Goal: Task Accomplishment & Management: Use online tool/utility

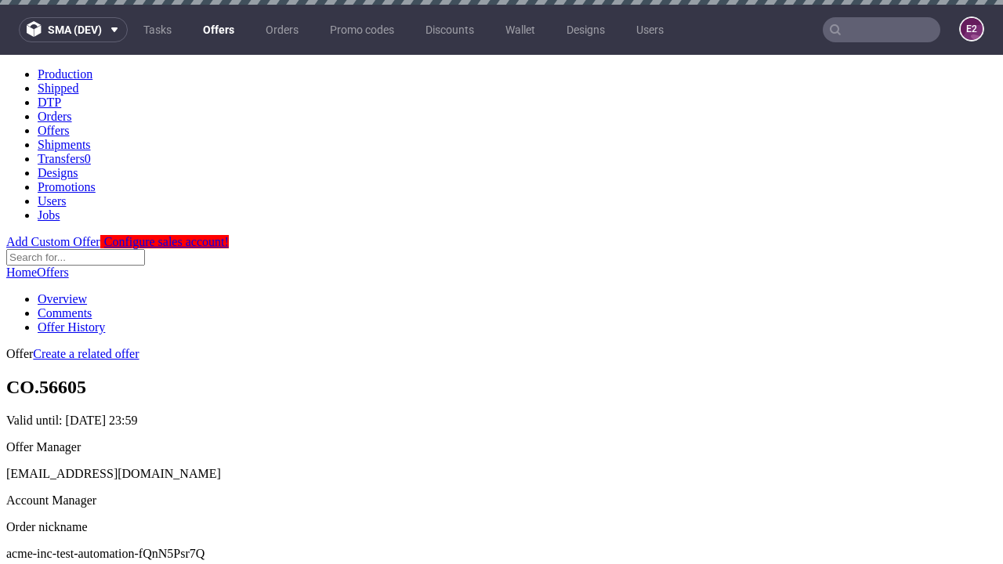
scroll to position [155, 0]
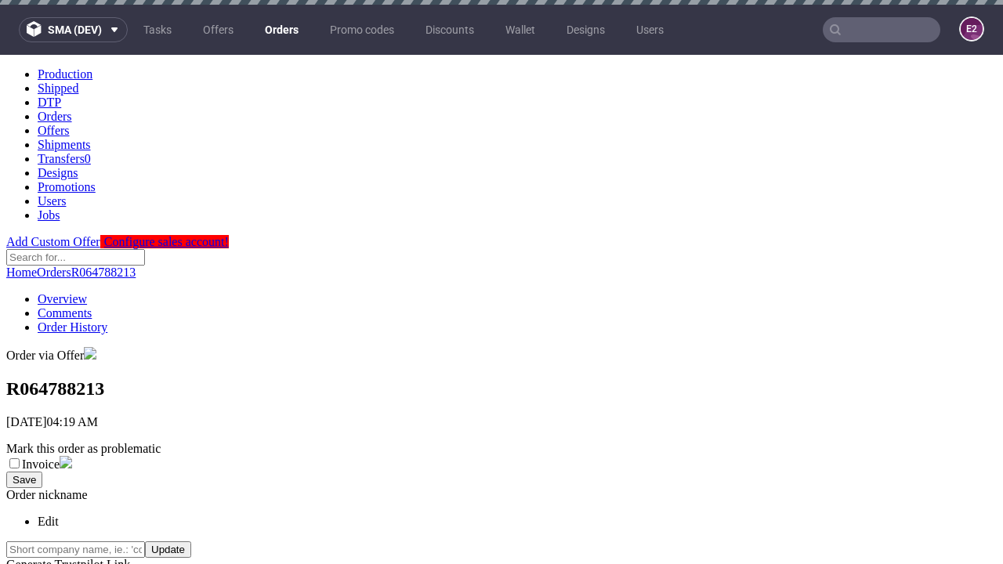
scroll to position [627, 0]
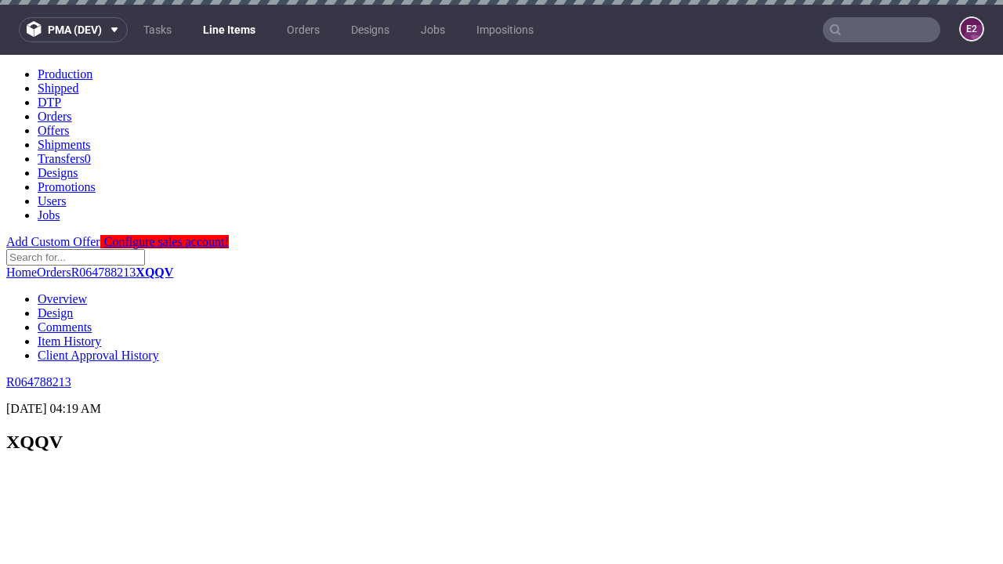
select select "accepted"
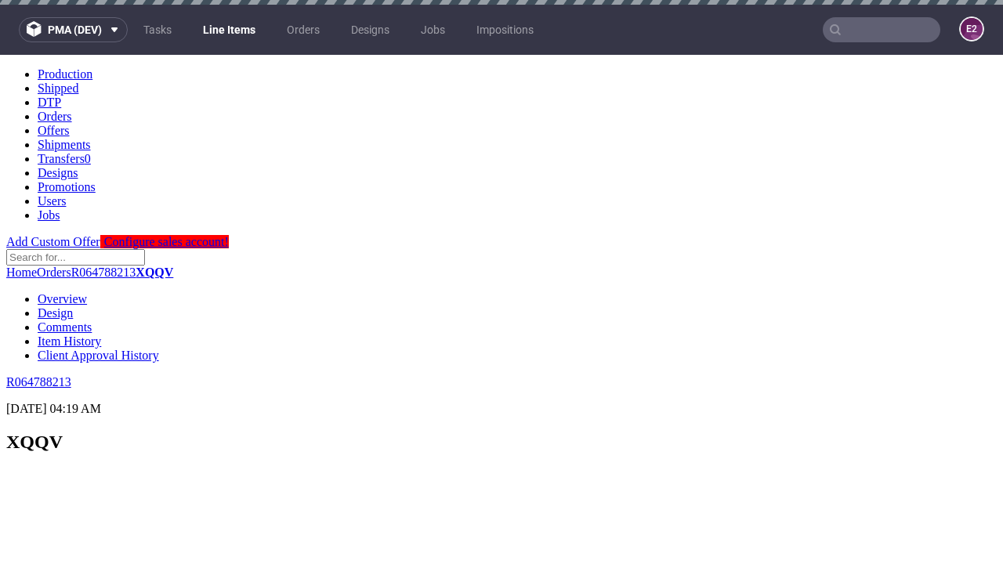
select select "received"
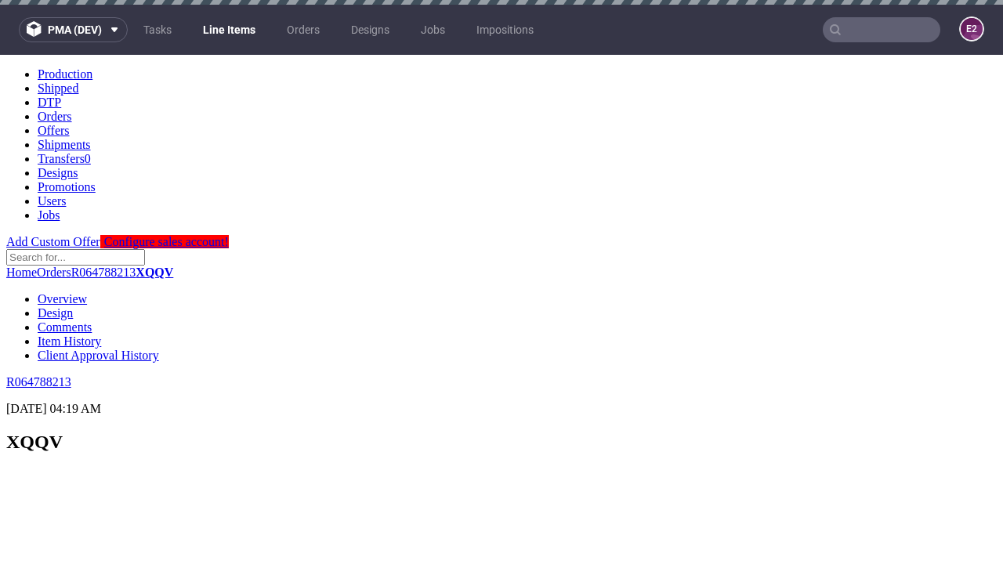
scroll to position [2151, 0]
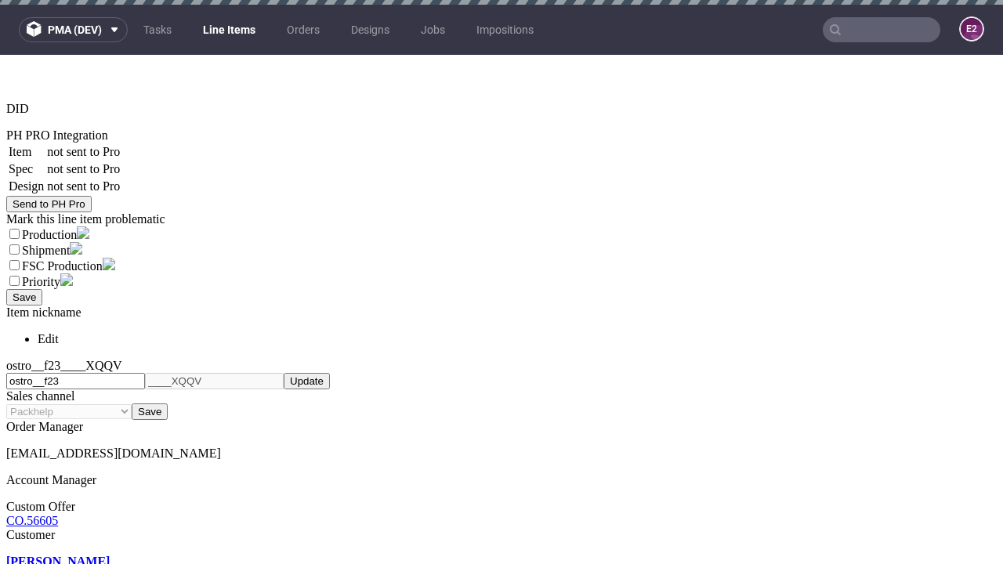
select select "accepted_dtp_issue_reprint"
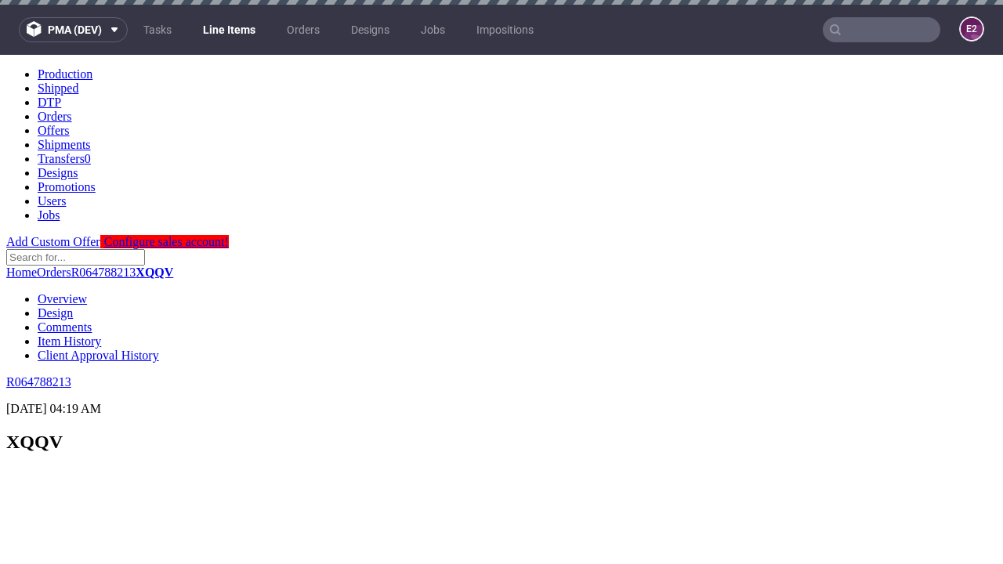
scroll to position [2210, 0]
